Goal: Navigation & Orientation: Find specific page/section

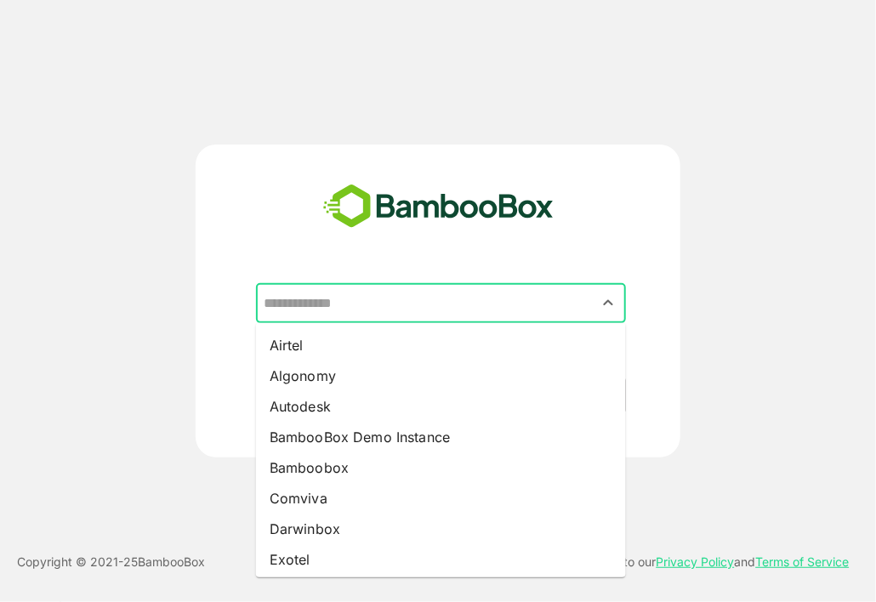
click at [504, 297] on input "text" at bounding box center [440, 304] width 363 height 32
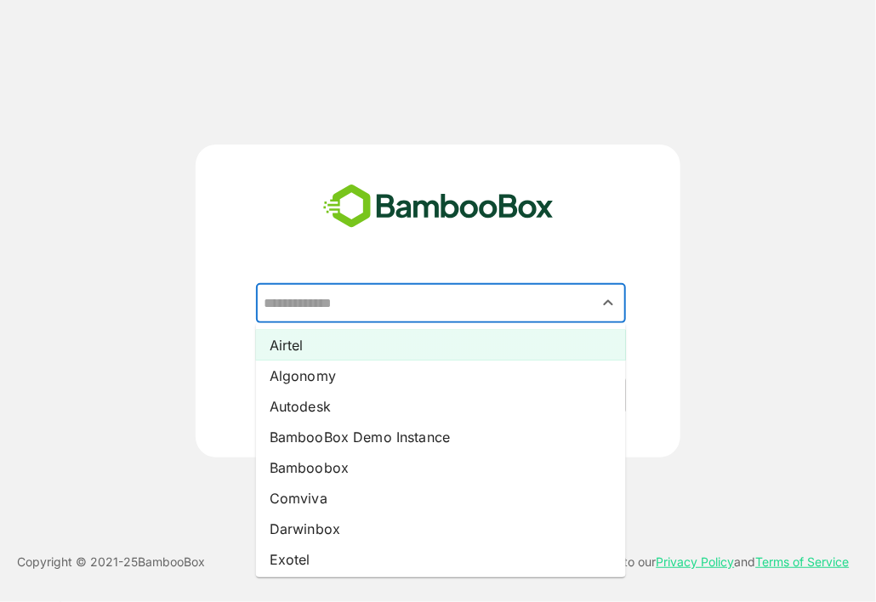
click at [375, 347] on li "Airtel" at bounding box center [441, 345] width 370 height 31
type input "******"
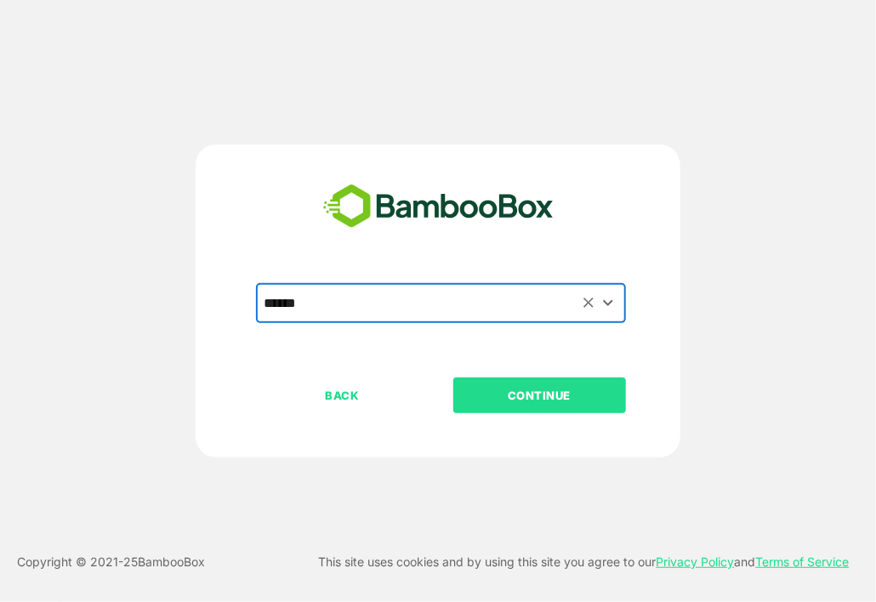
click at [583, 390] on p "CONTINUE" at bounding box center [539, 395] width 170 height 19
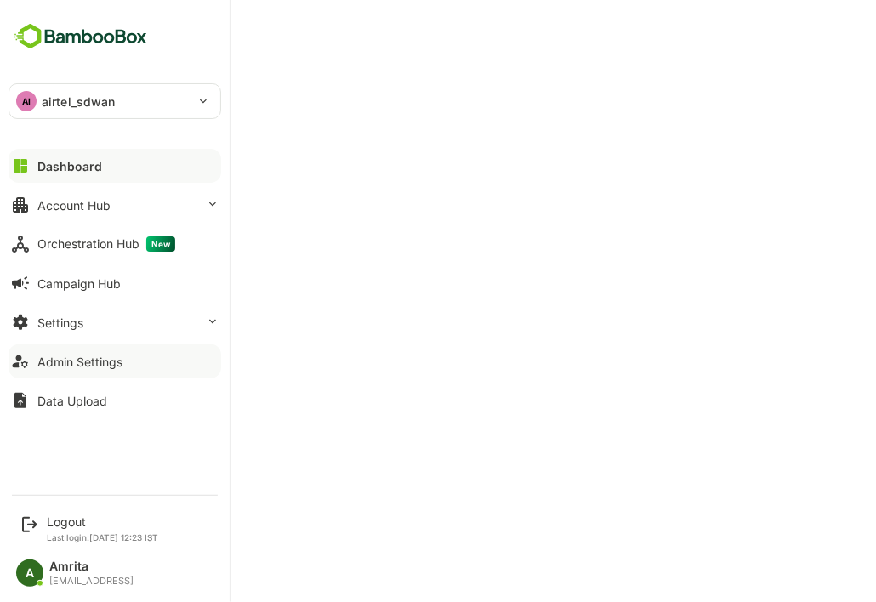
click at [34, 369] on button "Admin Settings" at bounding box center [115, 362] width 213 height 34
click at [61, 522] on div "Logout" at bounding box center [102, 522] width 111 height 14
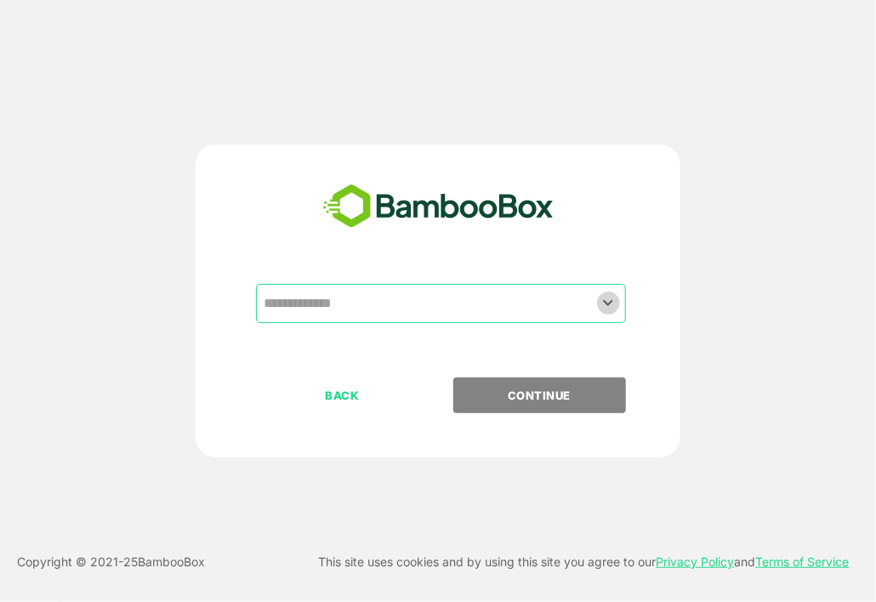
click at [603, 303] on icon "Open" at bounding box center [608, 303] width 20 height 20
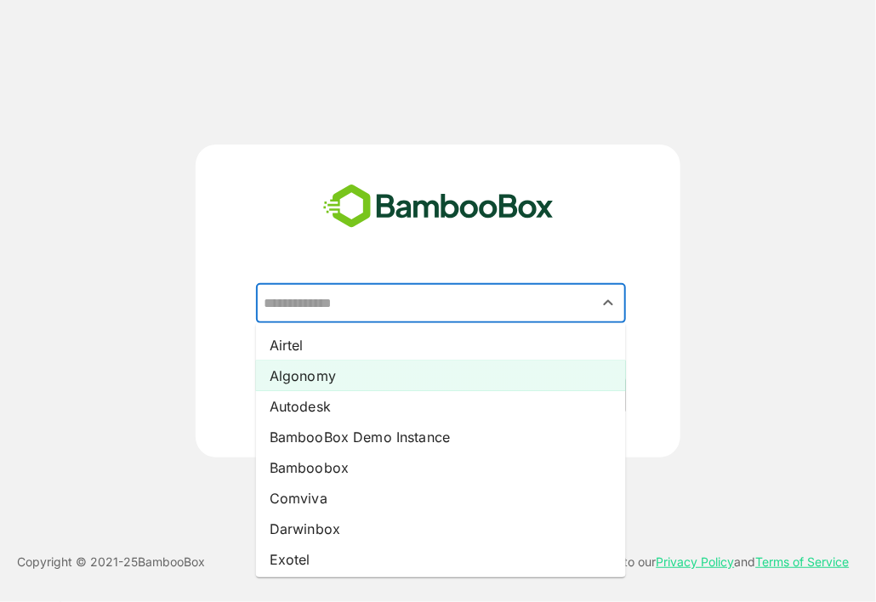
click at [518, 368] on li "Algonomy" at bounding box center [441, 376] width 370 height 31
type input "********"
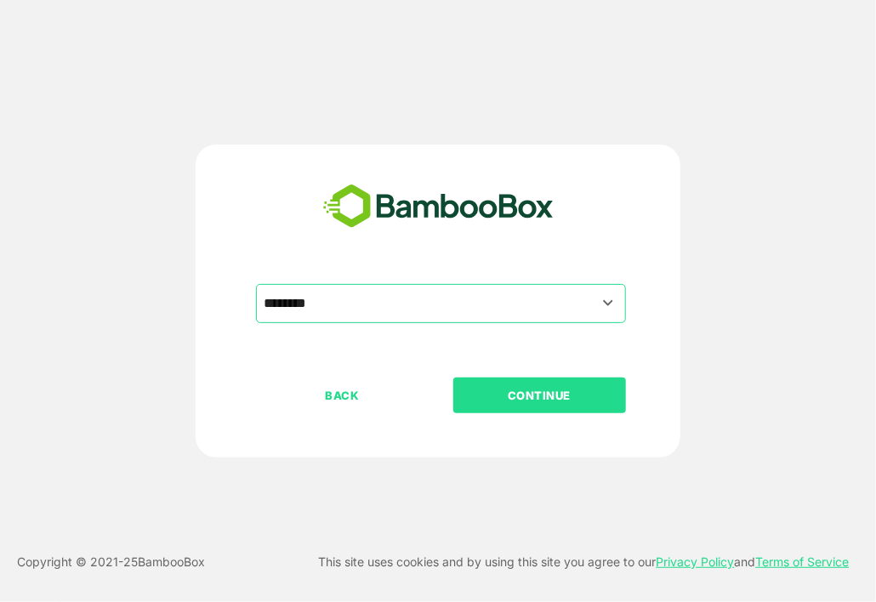
click at [539, 409] on button "CONTINUE" at bounding box center [539, 396] width 173 height 36
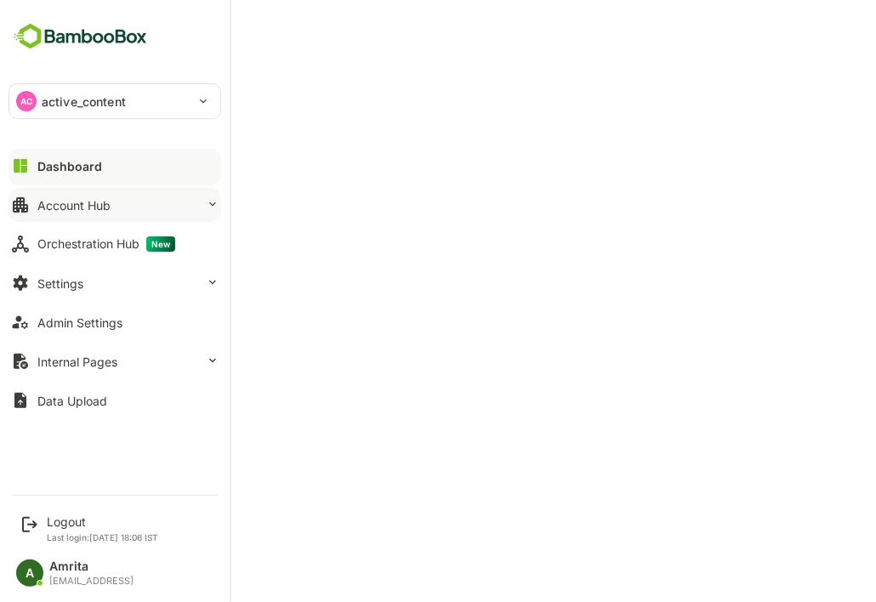
click at [61, 199] on div "Account Hub" at bounding box center [73, 205] width 73 height 14
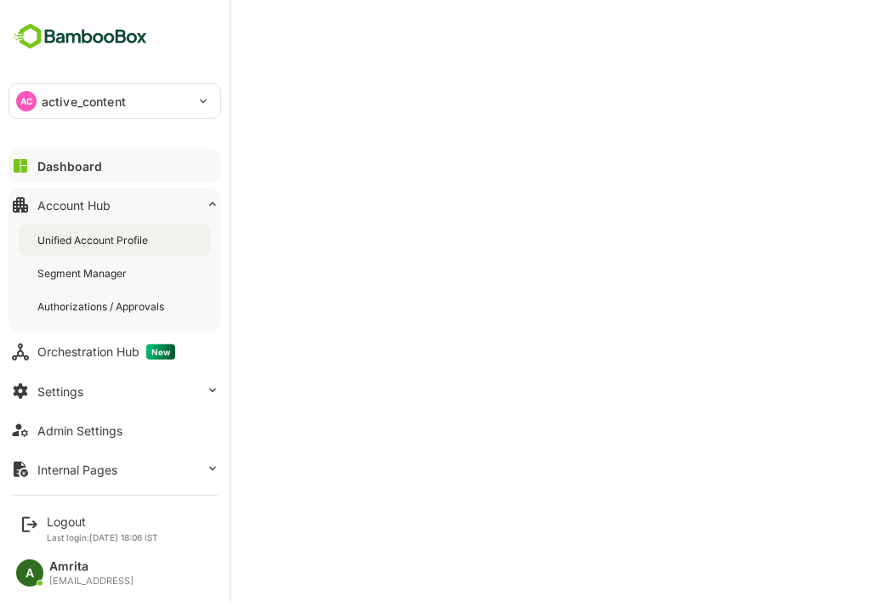
click at [110, 234] on div "Unified Account Profile" at bounding box center [94, 240] width 114 height 14
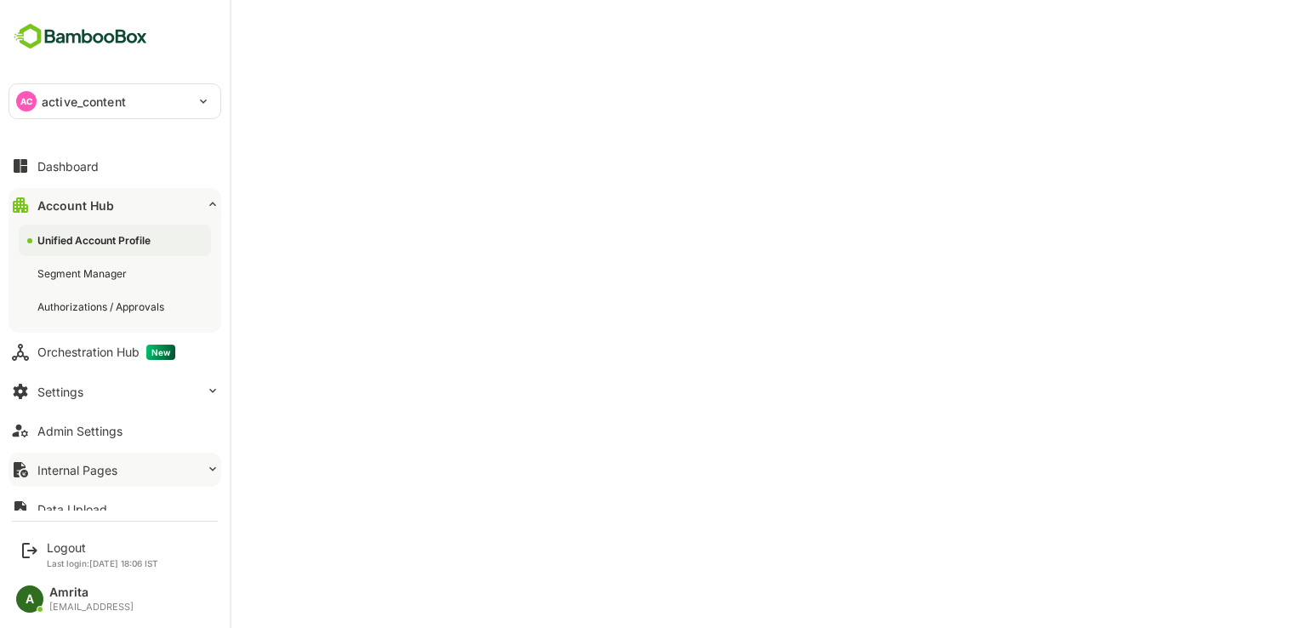
scroll to position [17, 0]
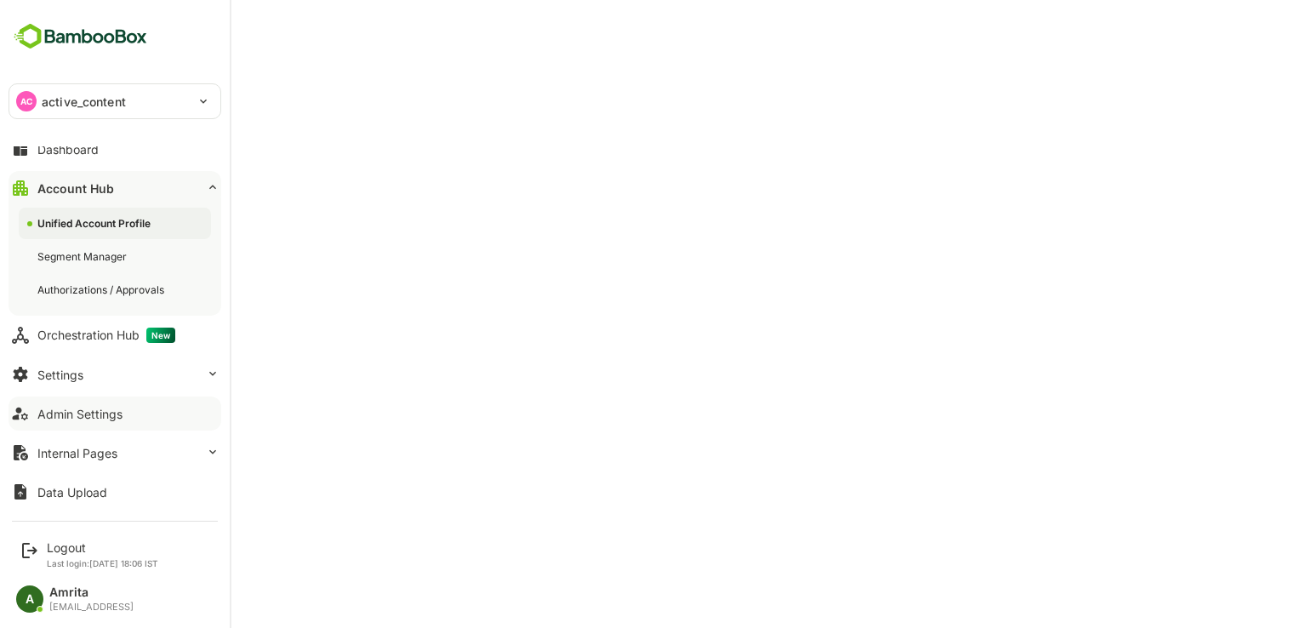
click at [108, 420] on button "Admin Settings" at bounding box center [115, 413] width 213 height 34
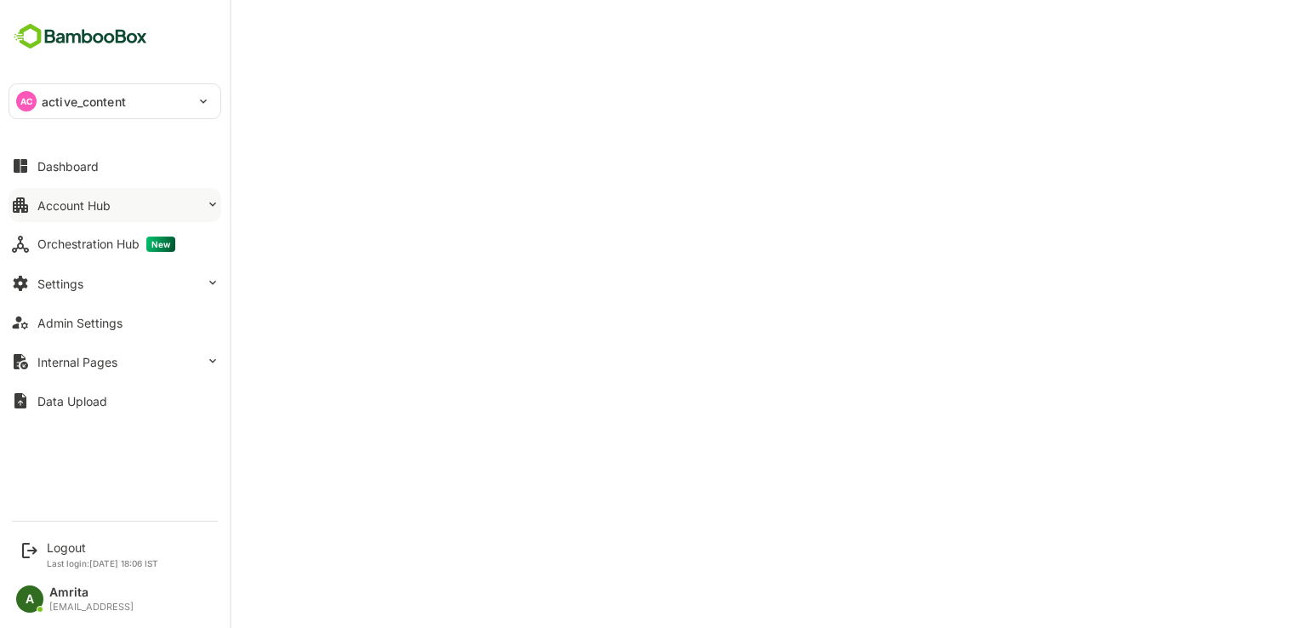
click at [92, 203] on div "Account Hub" at bounding box center [73, 205] width 73 height 14
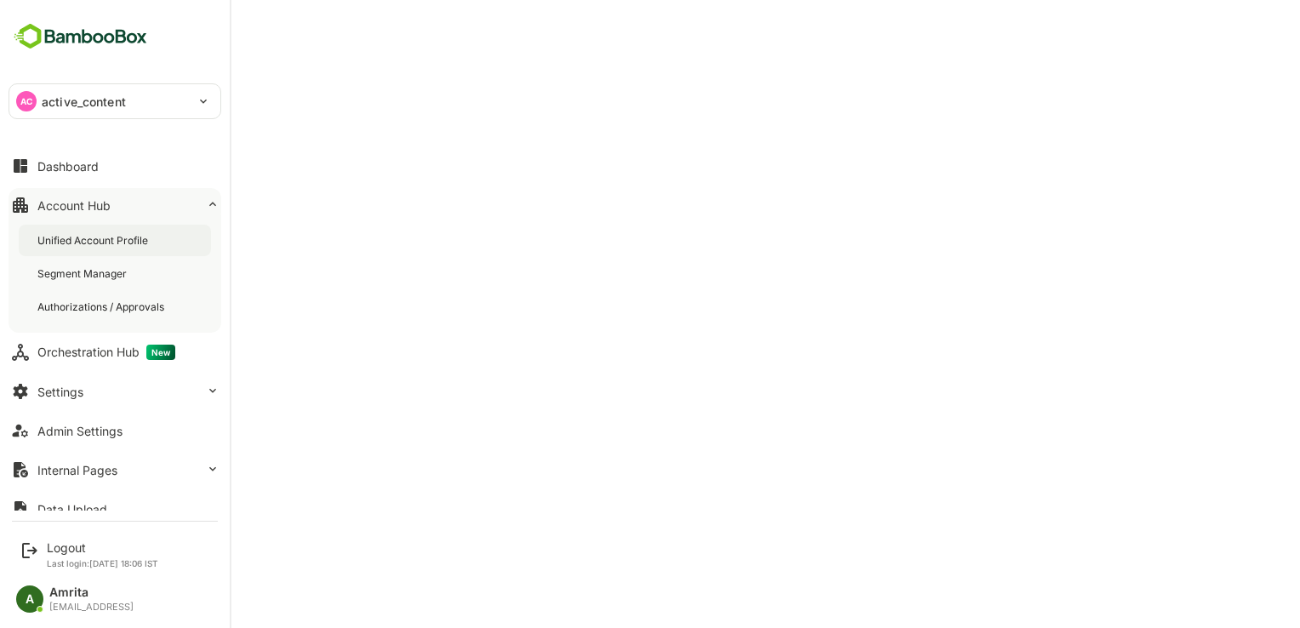
click at [119, 240] on div "Unified Account Profile" at bounding box center [94, 240] width 114 height 14
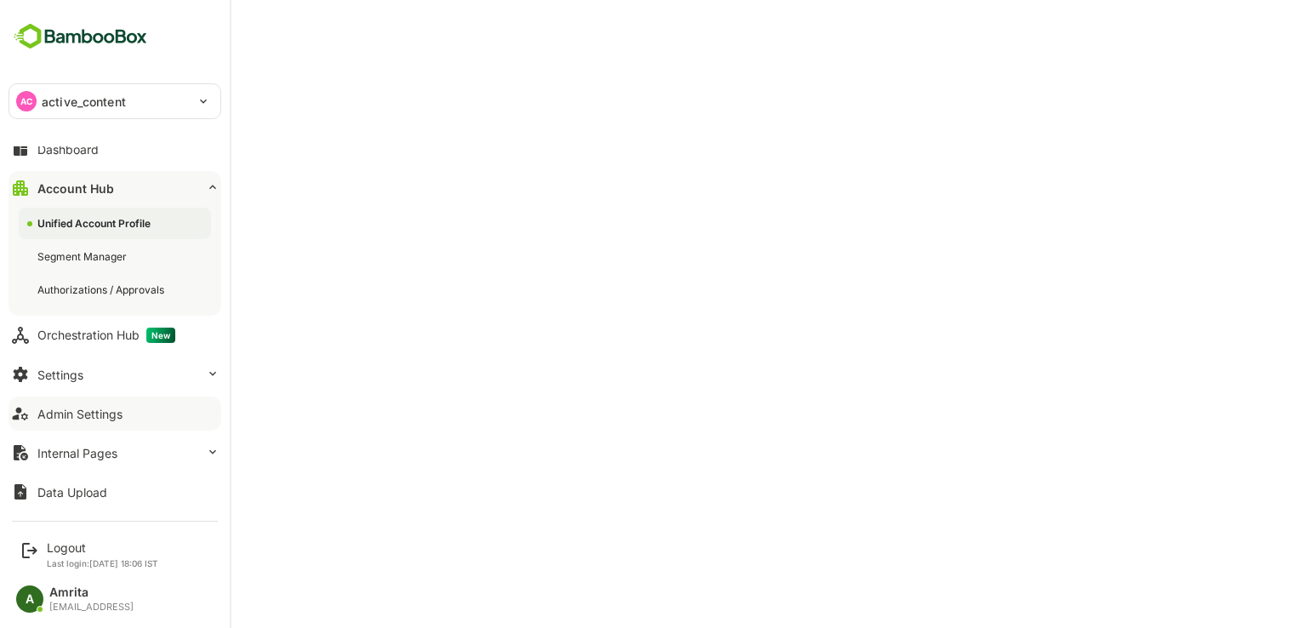
click at [82, 403] on button "Admin Settings" at bounding box center [115, 413] width 213 height 34
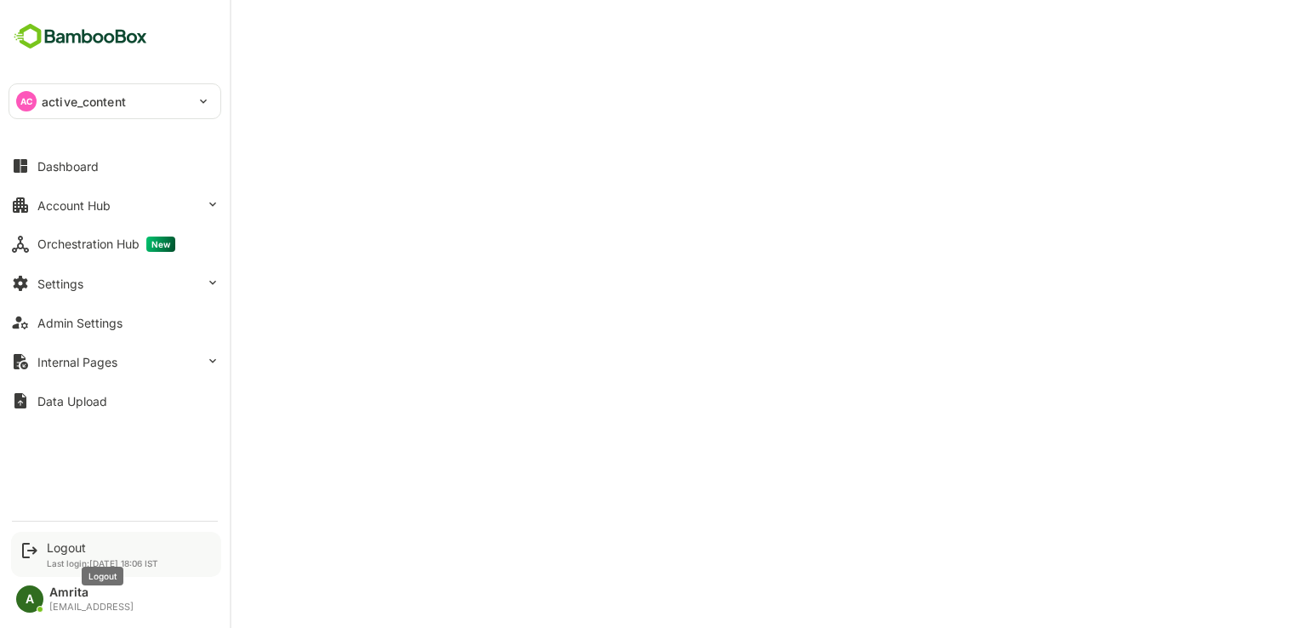
click at [64, 540] on div "Logout" at bounding box center [102, 547] width 111 height 14
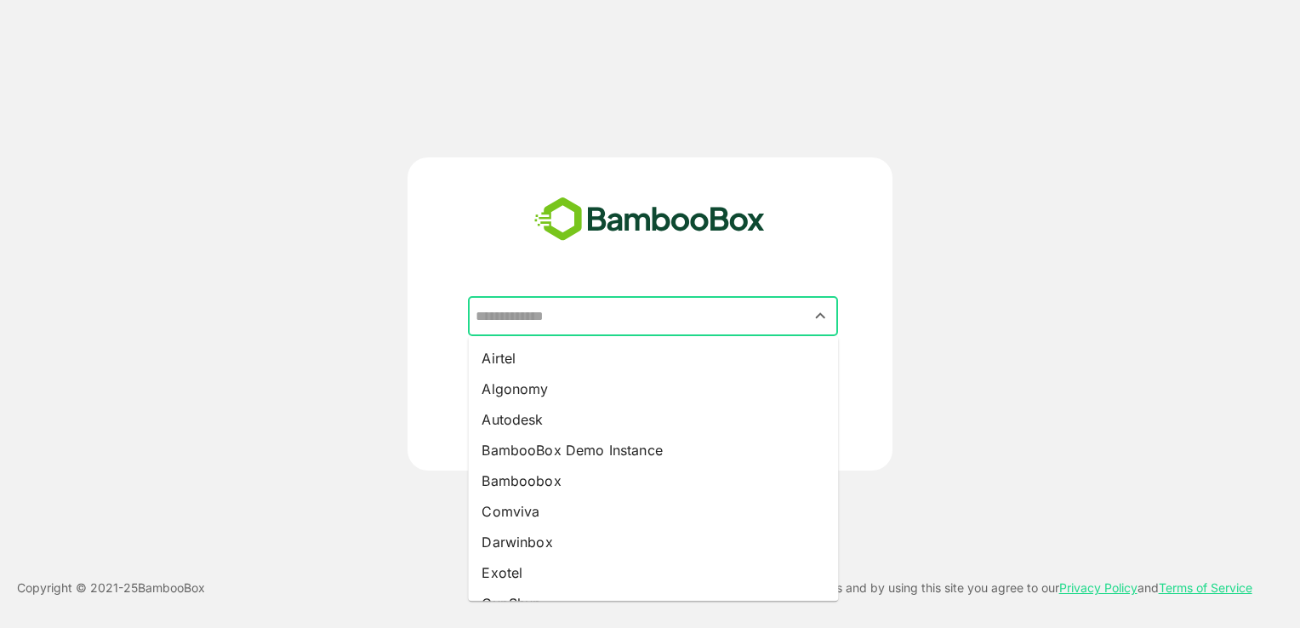
click at [592, 328] on input "text" at bounding box center [652, 316] width 363 height 32
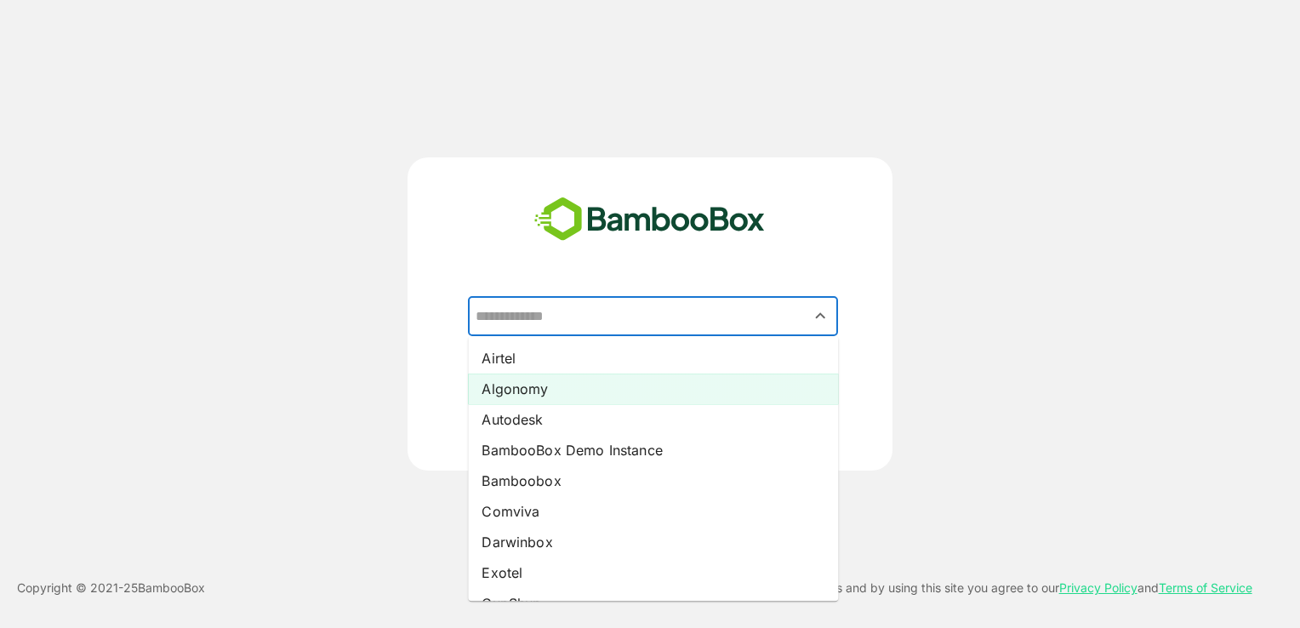
click at [572, 393] on li "Algonomy" at bounding box center [653, 388] width 370 height 31
type input "********"
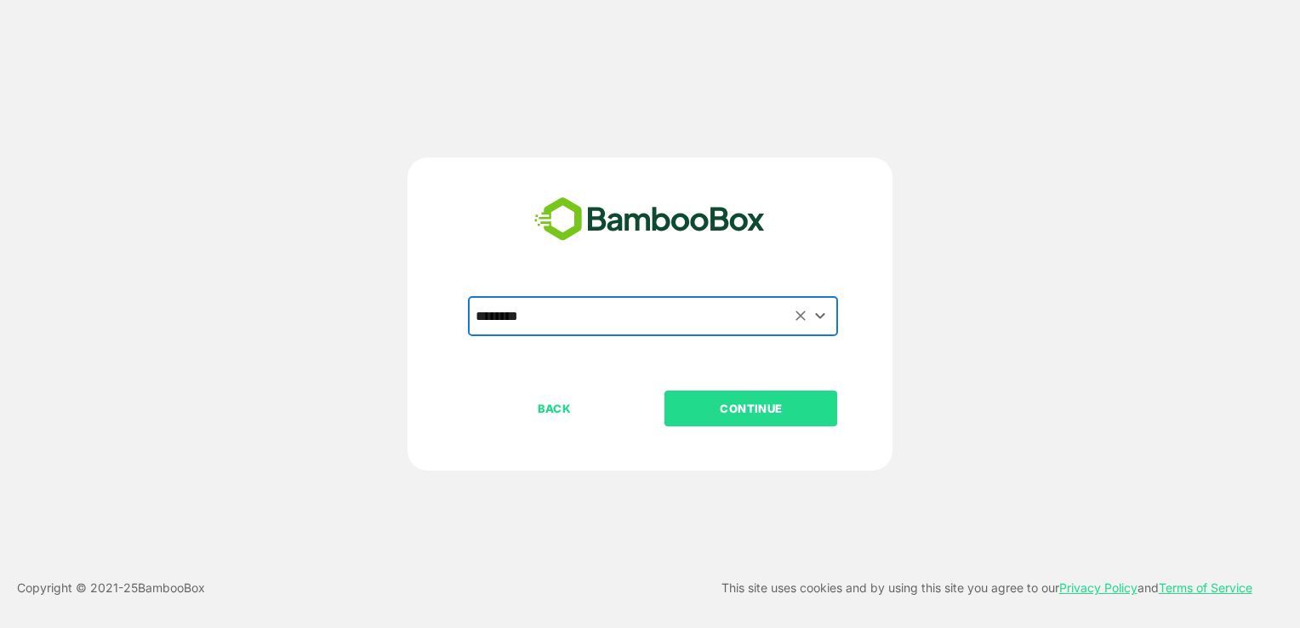
click at [721, 413] on p "CONTINUE" at bounding box center [751, 408] width 170 height 19
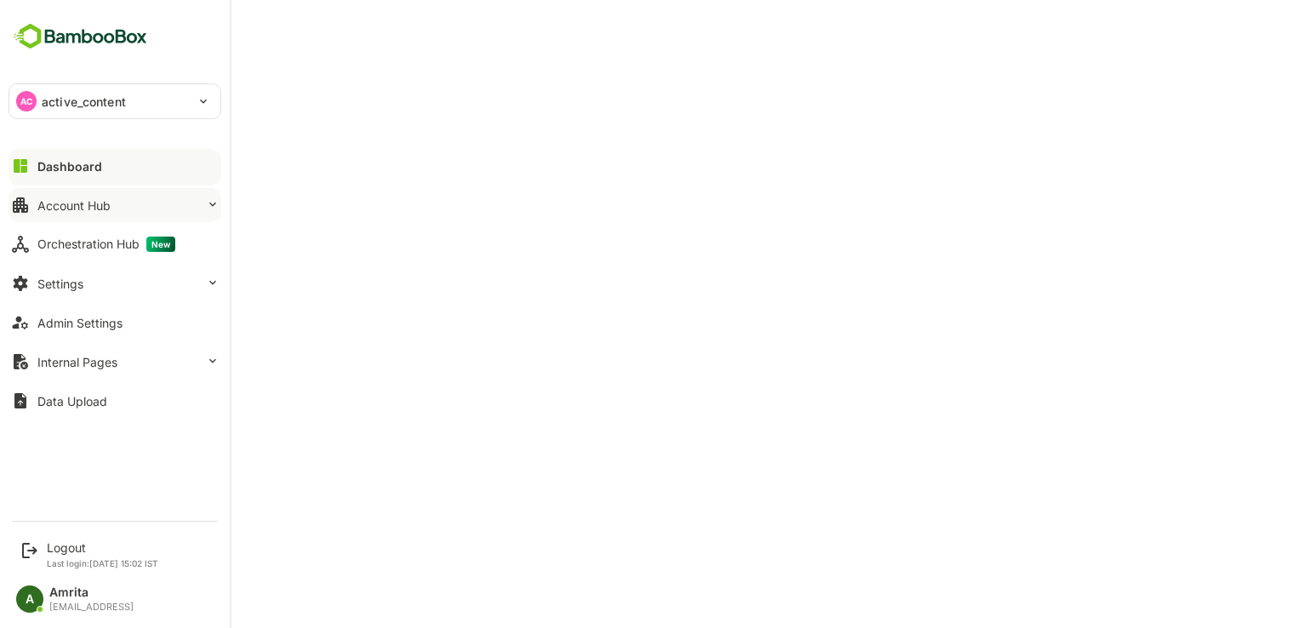
click at [81, 206] on div "Account Hub" at bounding box center [73, 205] width 73 height 14
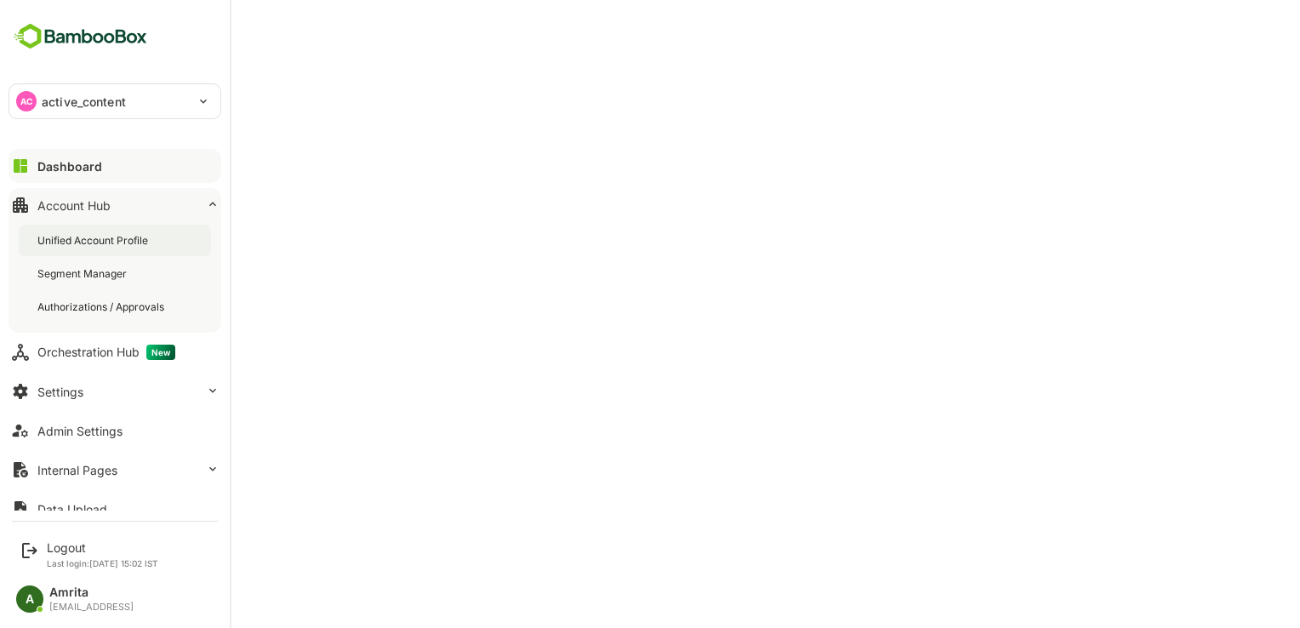
click at [117, 245] on div "Unified Account Profile" at bounding box center [94, 240] width 114 height 14
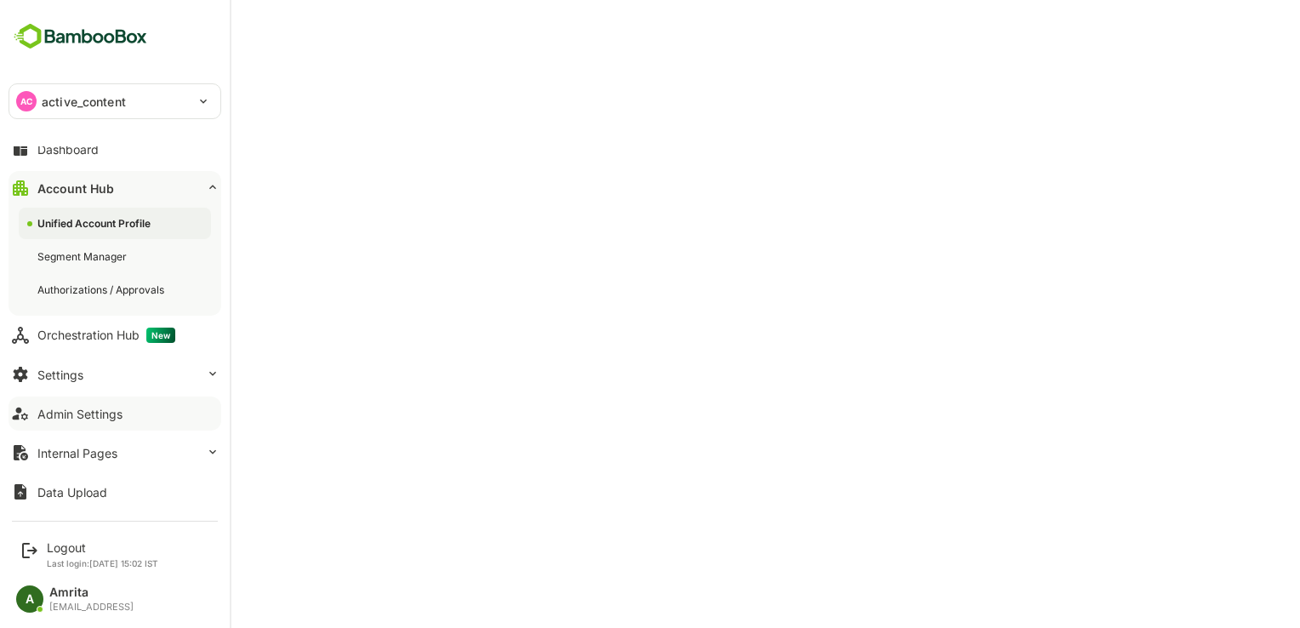
click at [102, 413] on div "Admin Settings" at bounding box center [79, 414] width 85 height 14
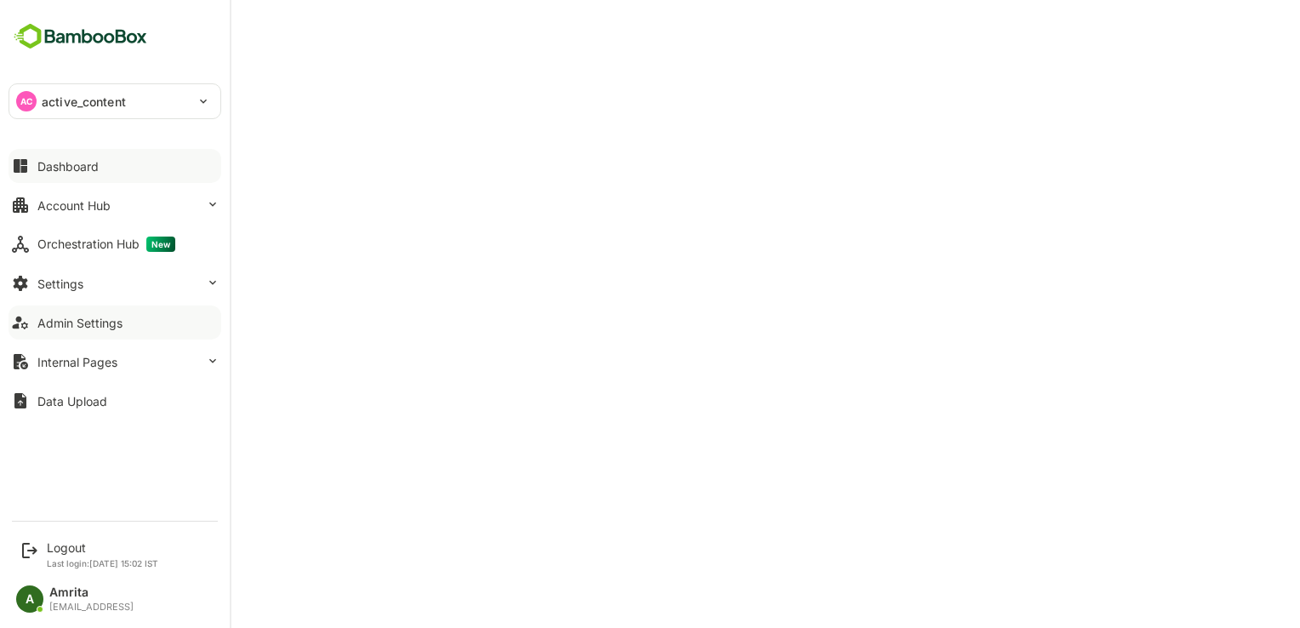
click at [59, 164] on div "Dashboard" at bounding box center [67, 166] width 61 height 14
click at [102, 210] on div "Account Hub" at bounding box center [73, 205] width 73 height 14
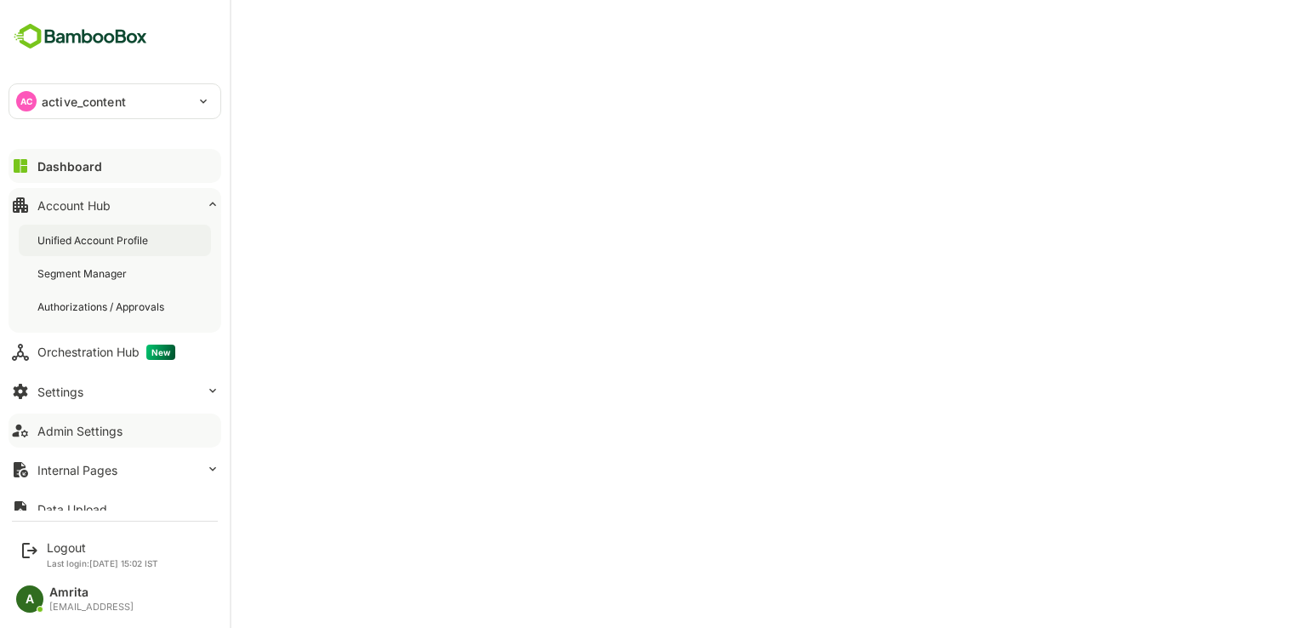
click at [107, 243] on div "Unified Account Profile" at bounding box center [94, 240] width 114 height 14
